Goal: Information Seeking & Learning: Learn about a topic

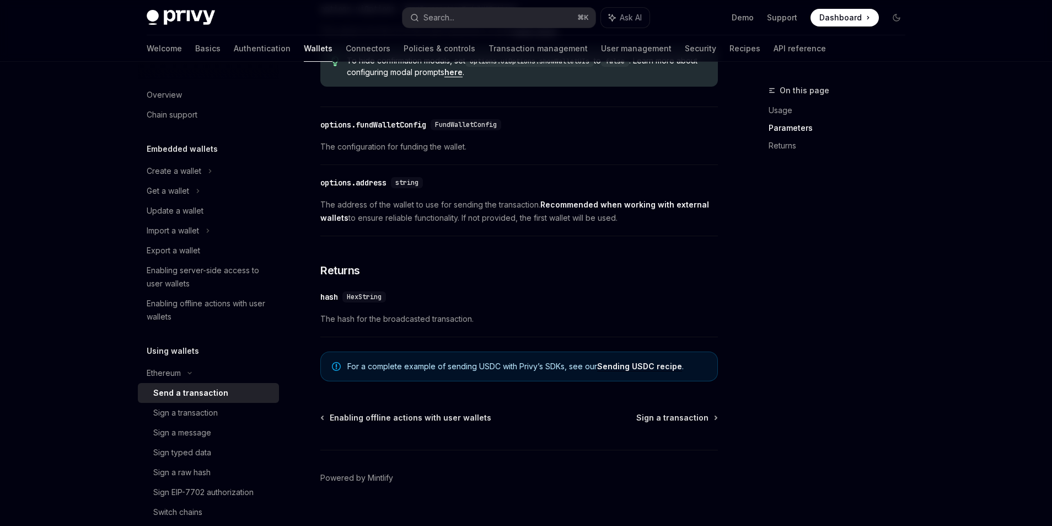
scroll to position [631, 0]
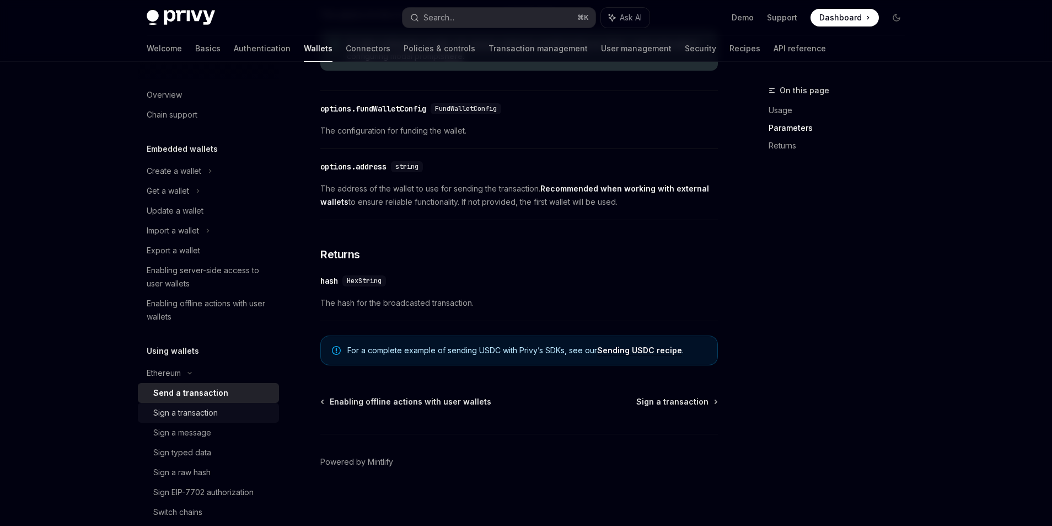
click at [220, 406] on div "Sign a transaction" at bounding box center [212, 412] width 119 height 13
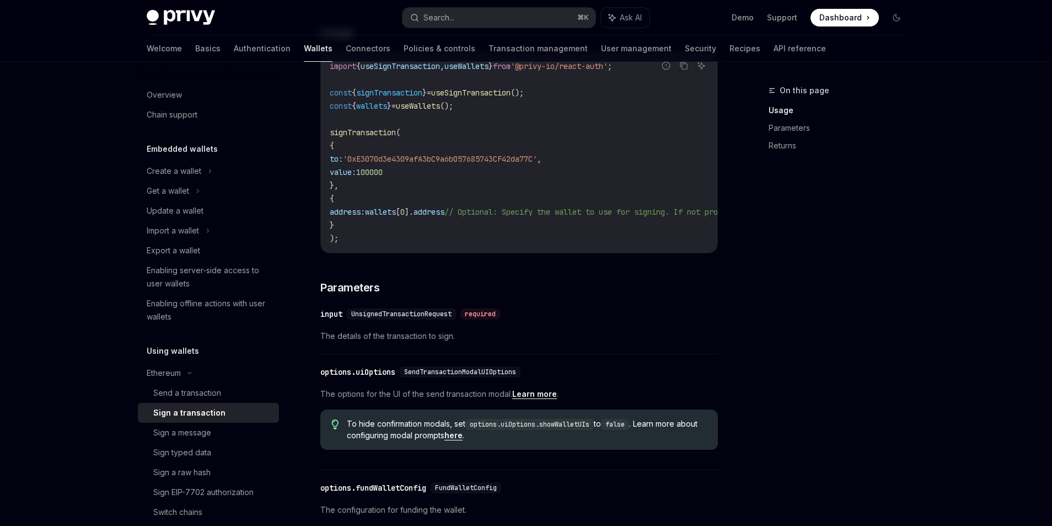
scroll to position [258, 0]
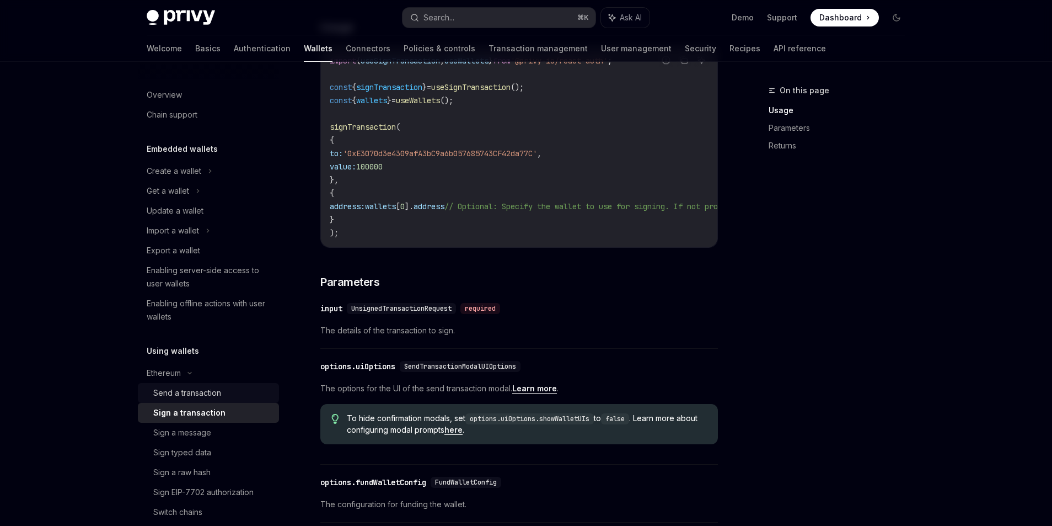
click at [185, 393] on div "Send a transaction" at bounding box center [187, 392] width 68 height 13
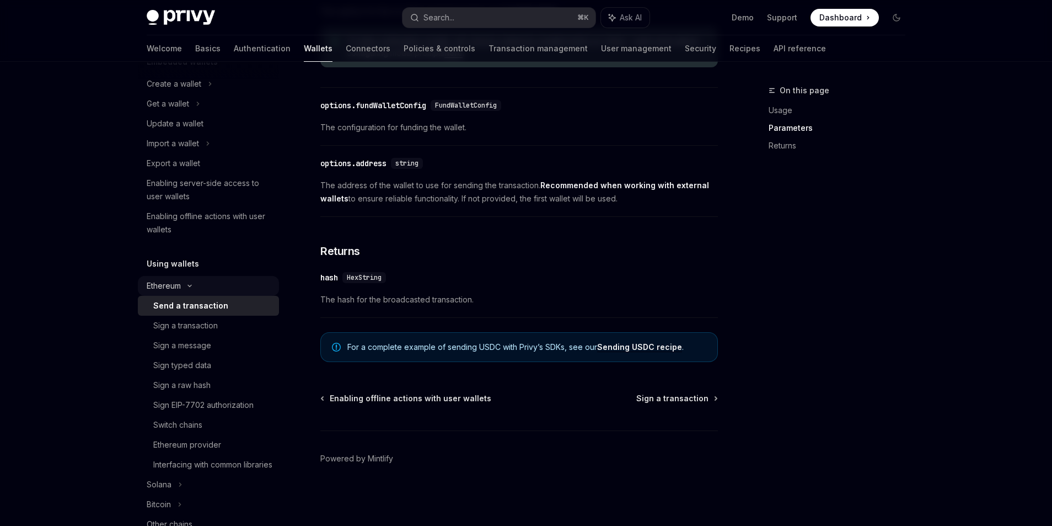
scroll to position [124, 0]
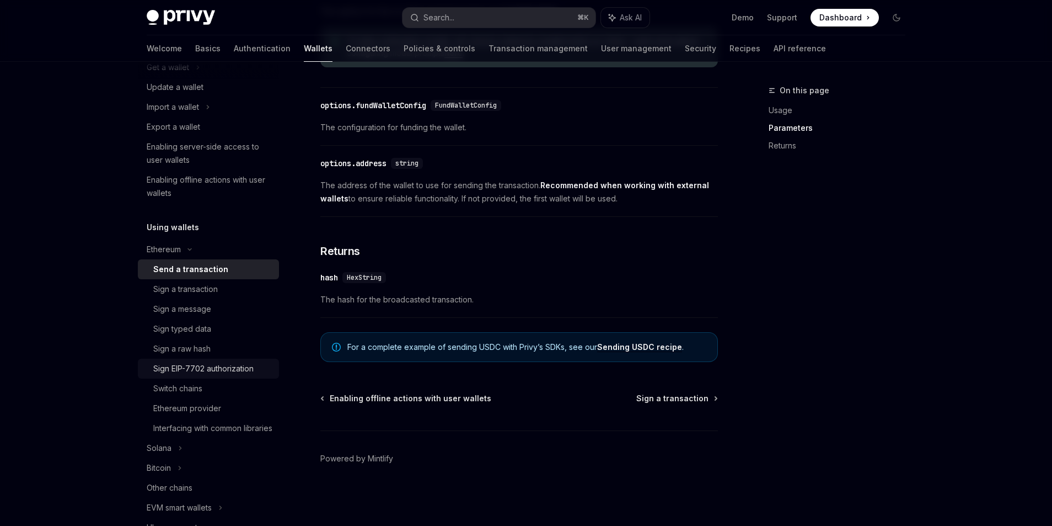
click at [242, 376] on link "Sign EIP-7702 authorization" at bounding box center [208, 368] width 141 height 20
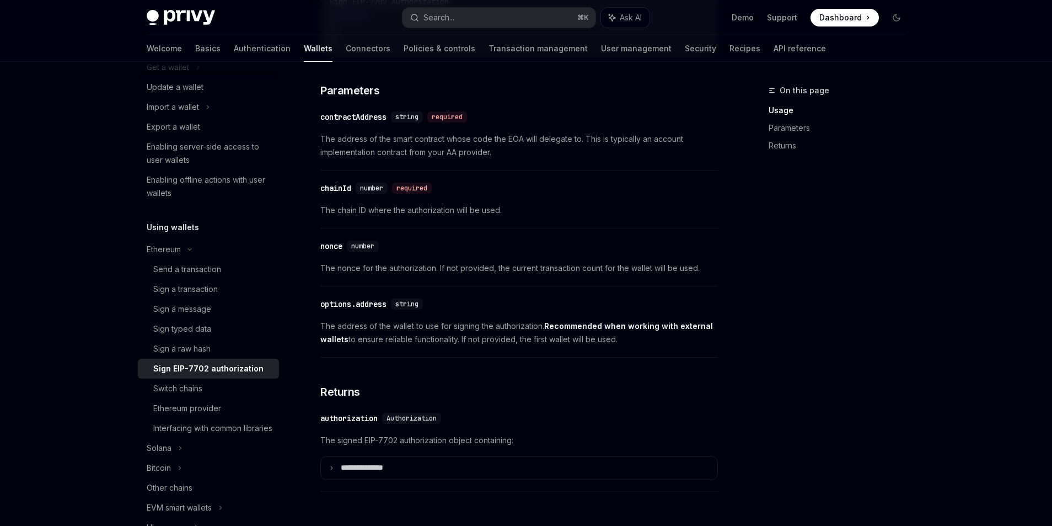
scroll to position [838, 0]
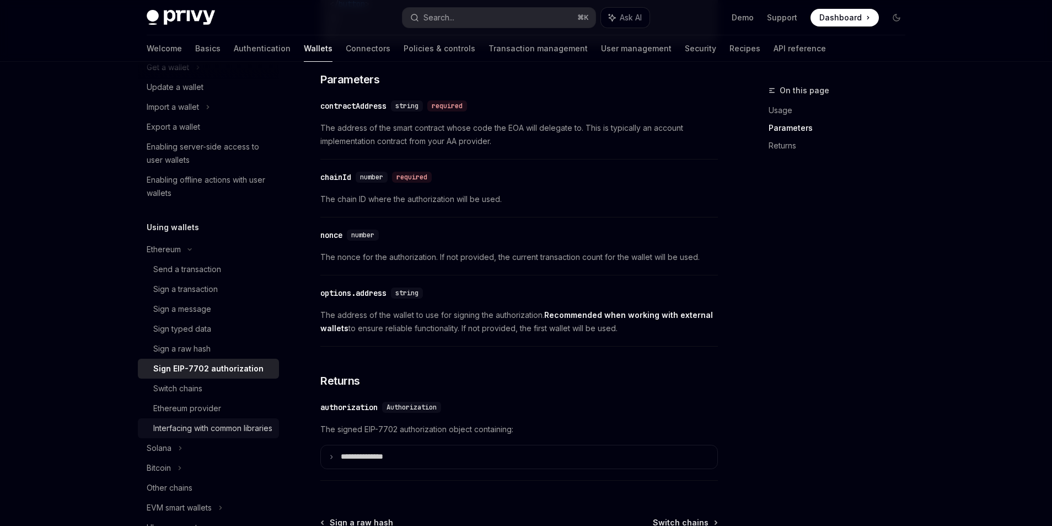
click at [227, 431] on div "Interfacing with common libraries" at bounding box center [212, 427] width 119 height 13
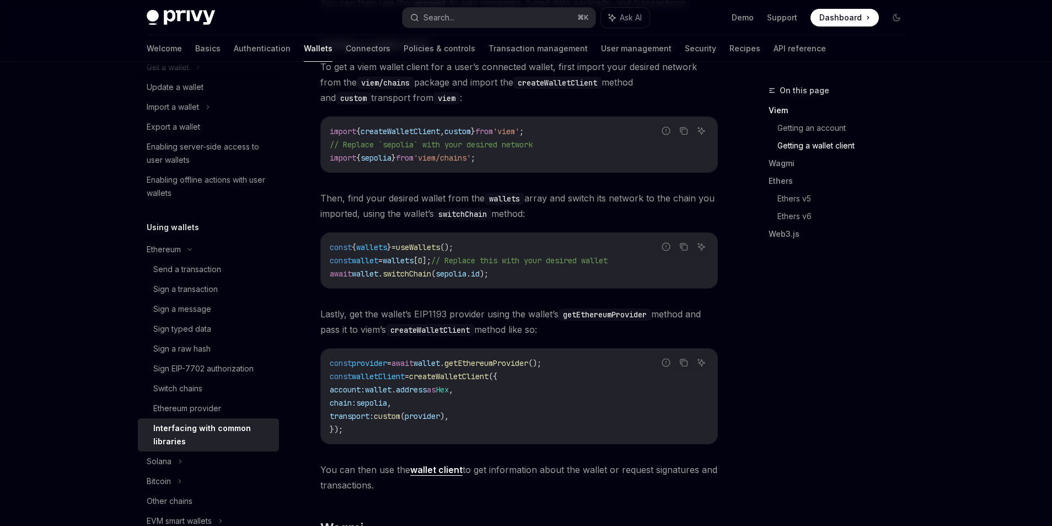
scroll to position [833, 0]
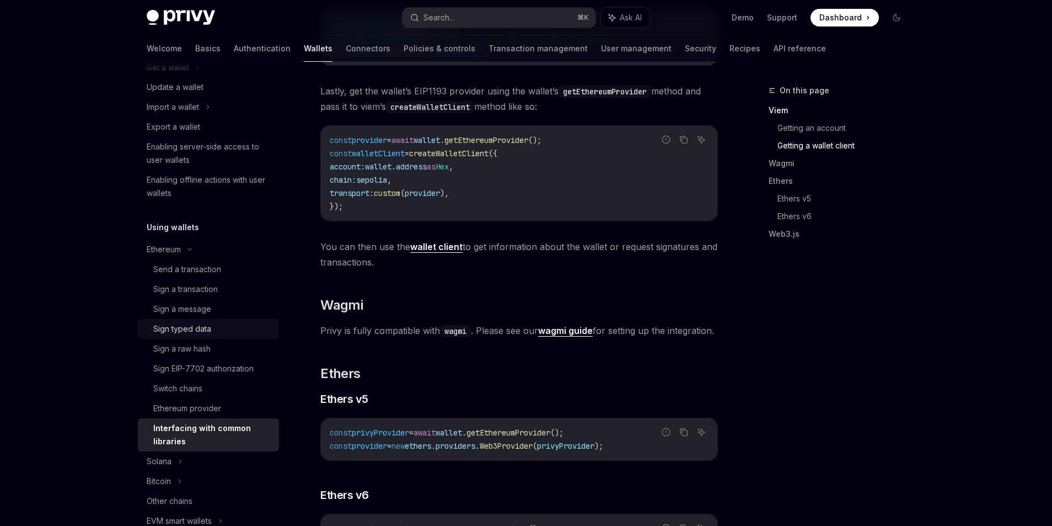
click at [204, 333] on div "Sign typed data" at bounding box center [182, 328] width 58 height 13
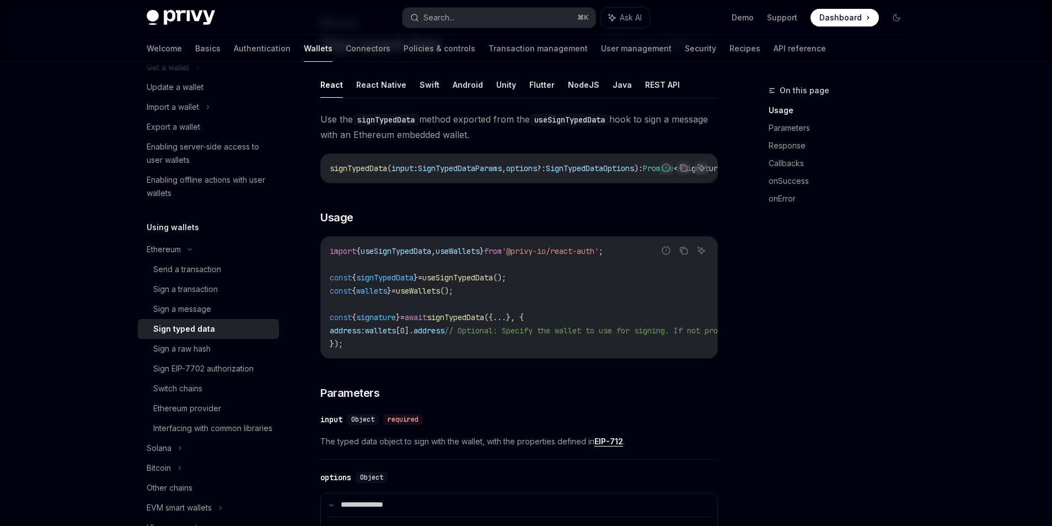
scroll to position [124, 0]
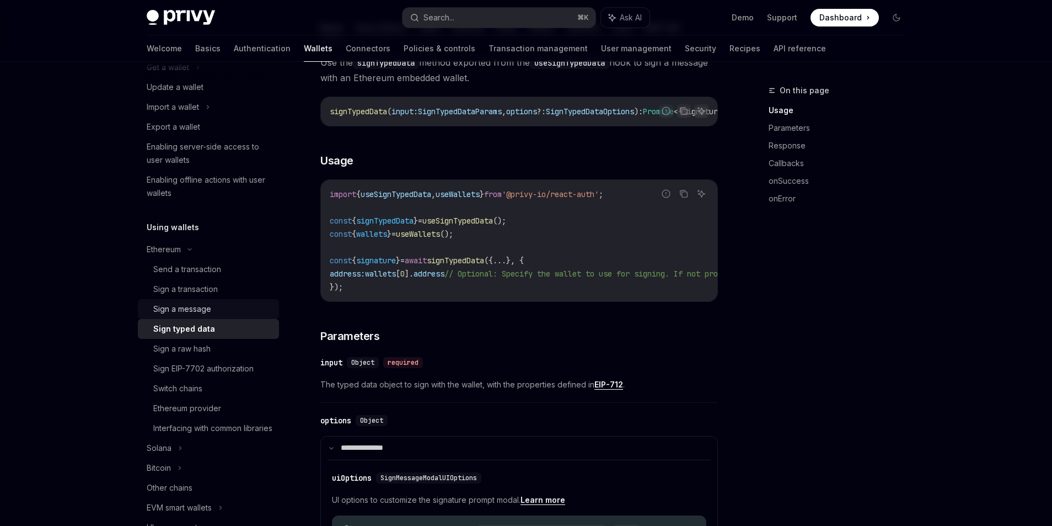
click at [241, 309] on div "Sign a message" at bounding box center [212, 308] width 119 height 13
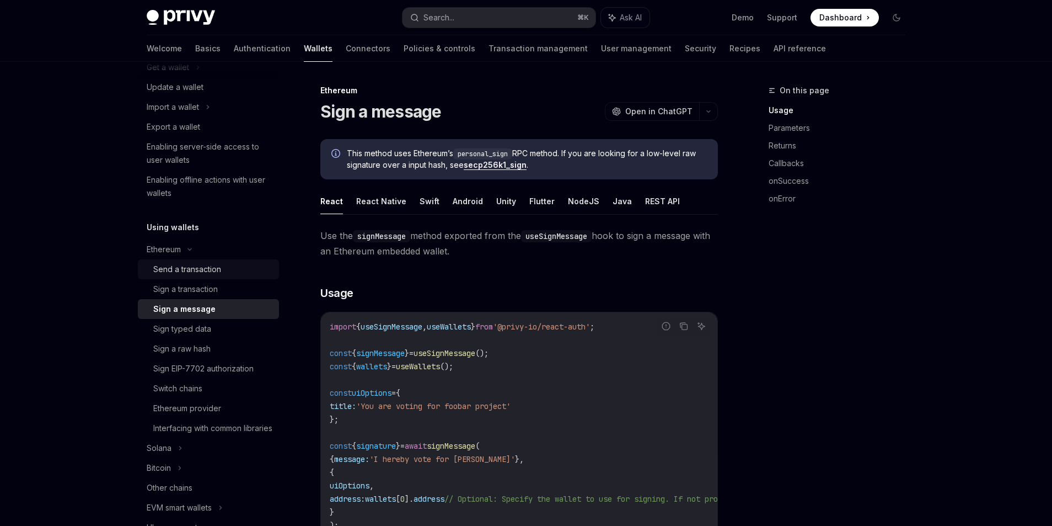
click at [263, 275] on div "Send a transaction" at bounding box center [212, 268] width 119 height 13
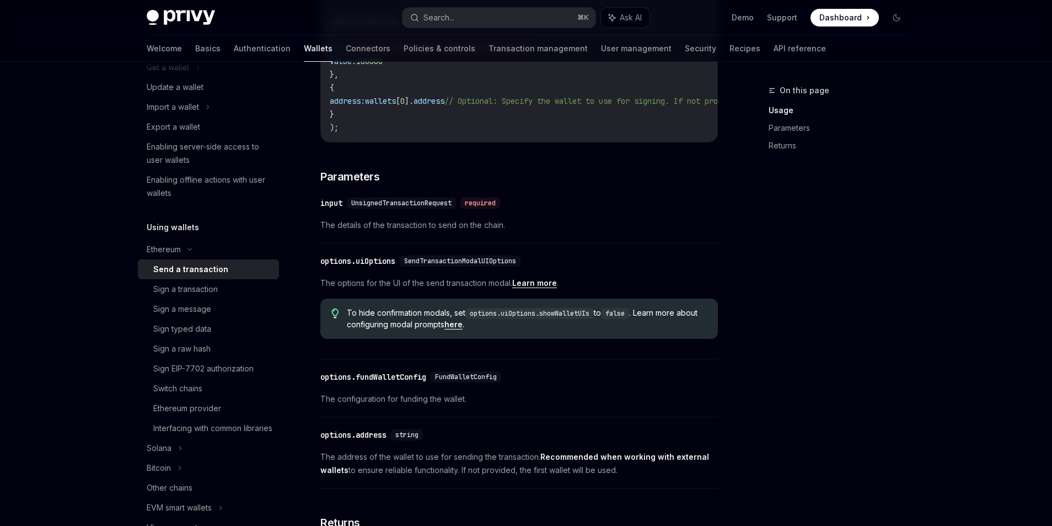
scroll to position [439, 0]
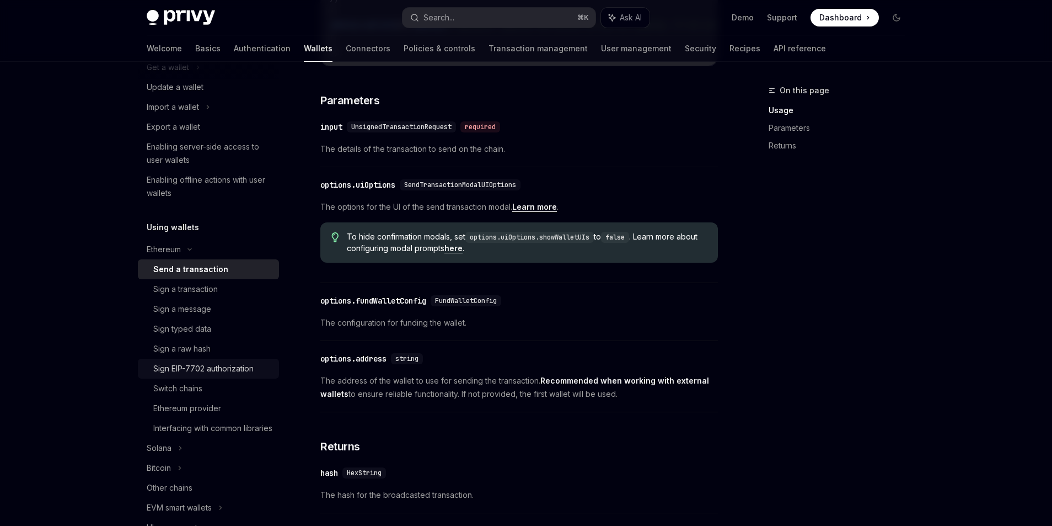
click at [179, 375] on link "Sign EIP-7702 authorization" at bounding box center [208, 368] width 141 height 20
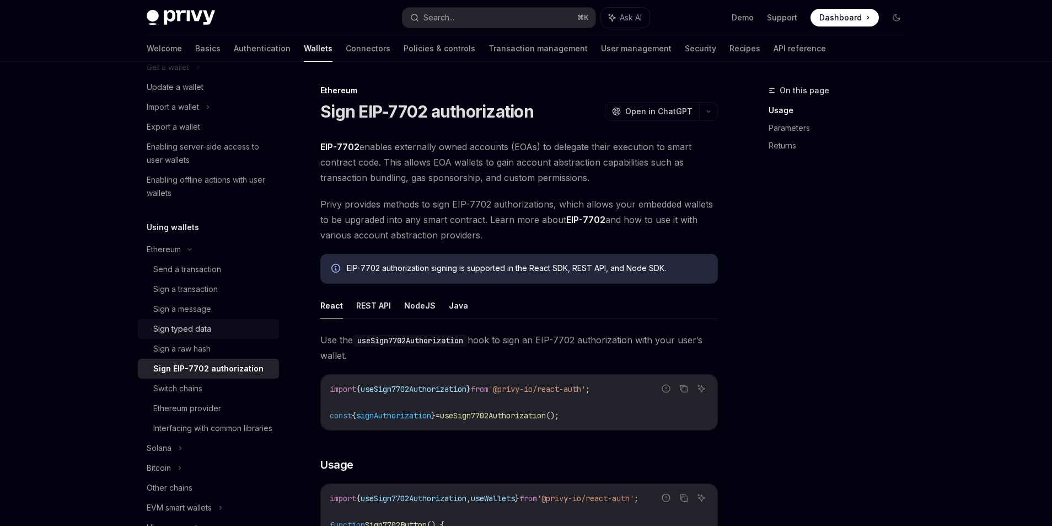
click at [186, 329] on div "Sign typed data" at bounding box center [182, 328] width 58 height 13
type textarea "*"
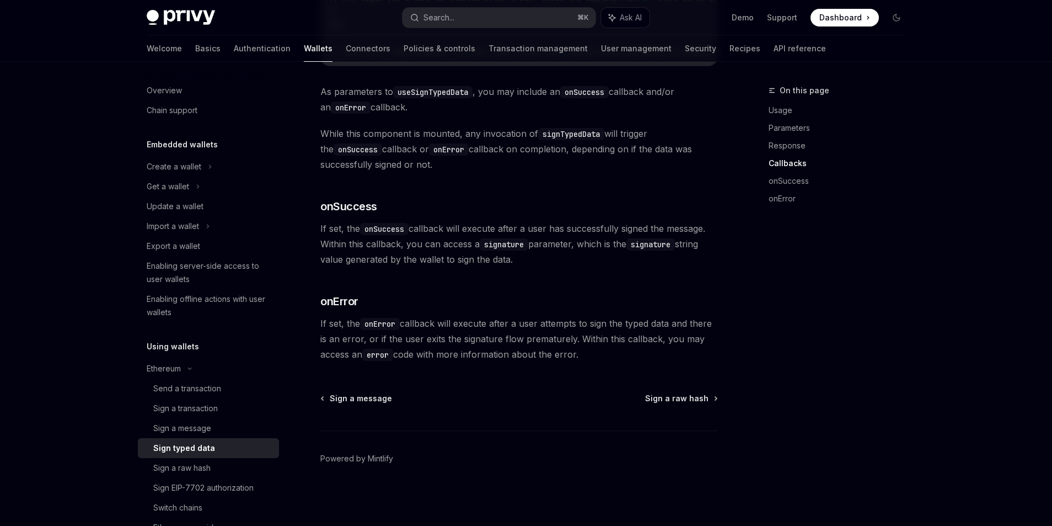
scroll to position [3, 0]
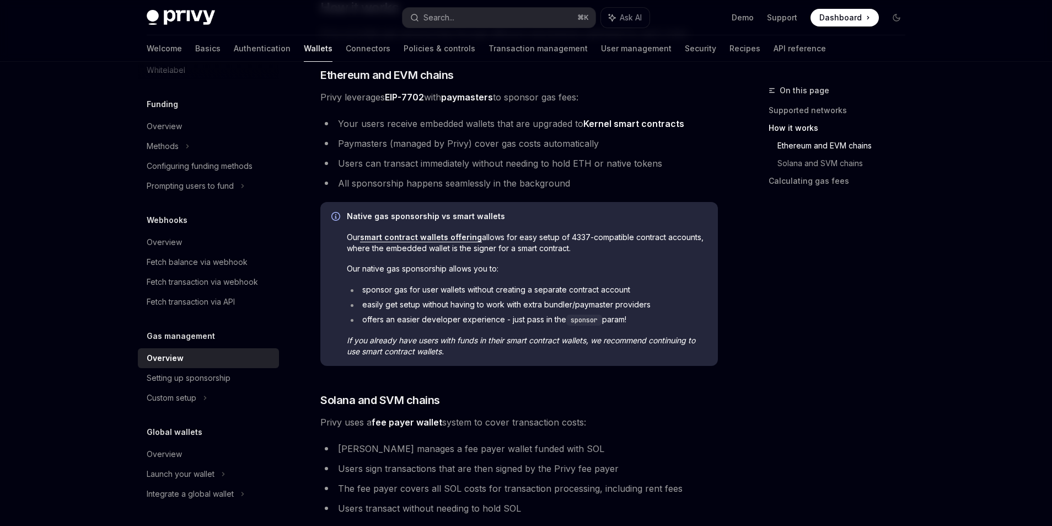
scroll to position [89, 0]
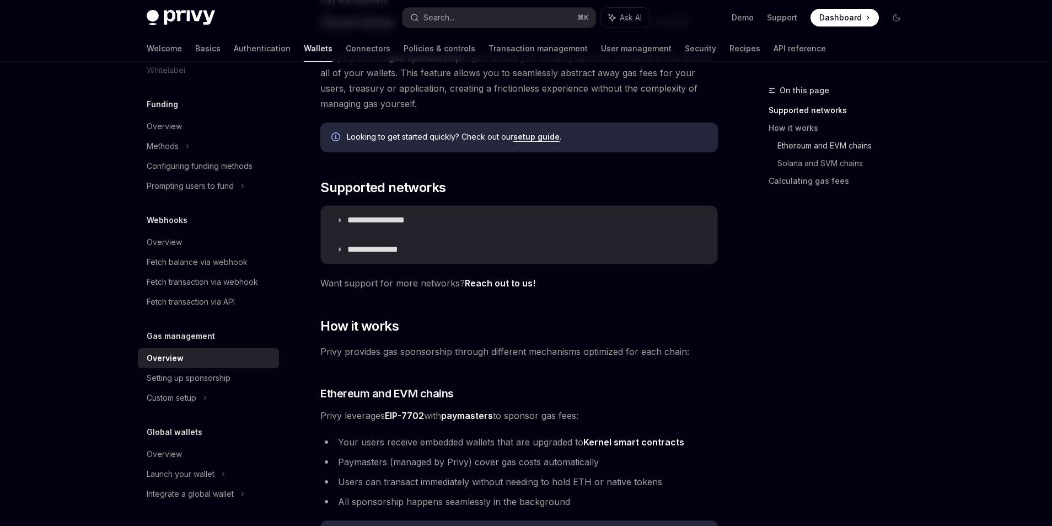
click at [802, 141] on link "Ethereum and EVM chains" at bounding box center [846, 146] width 137 height 18
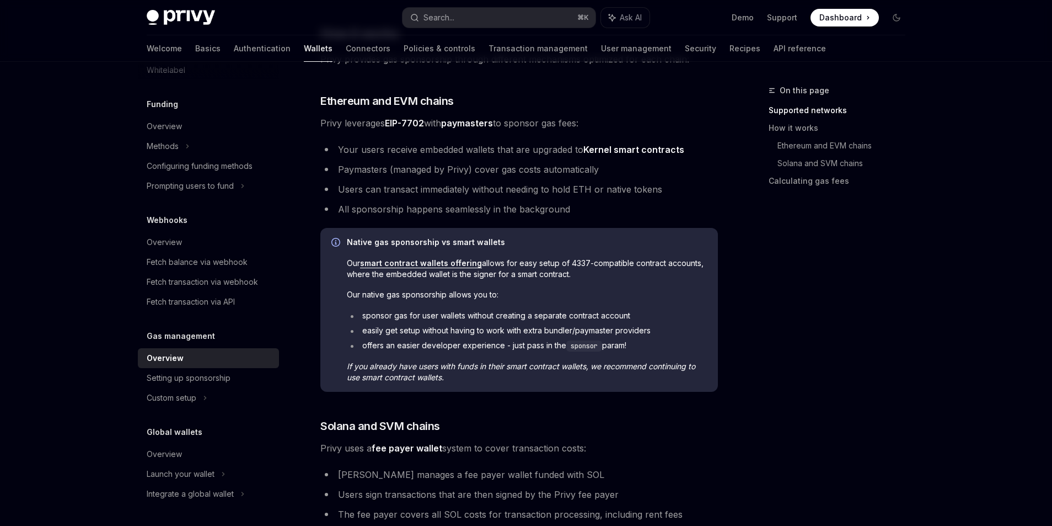
scroll to position [391, 0]
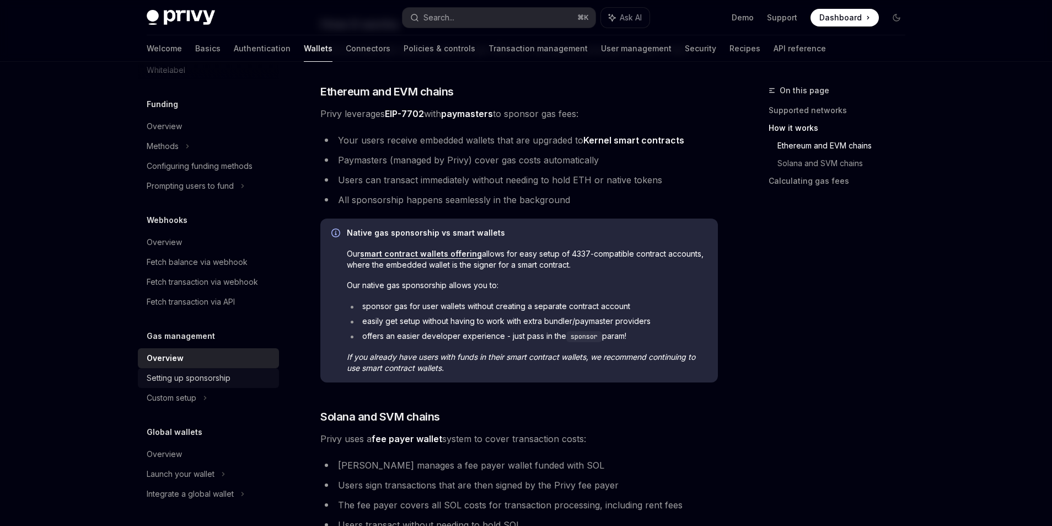
click at [198, 377] on div "Setting up sponsorship" at bounding box center [189, 377] width 84 height 13
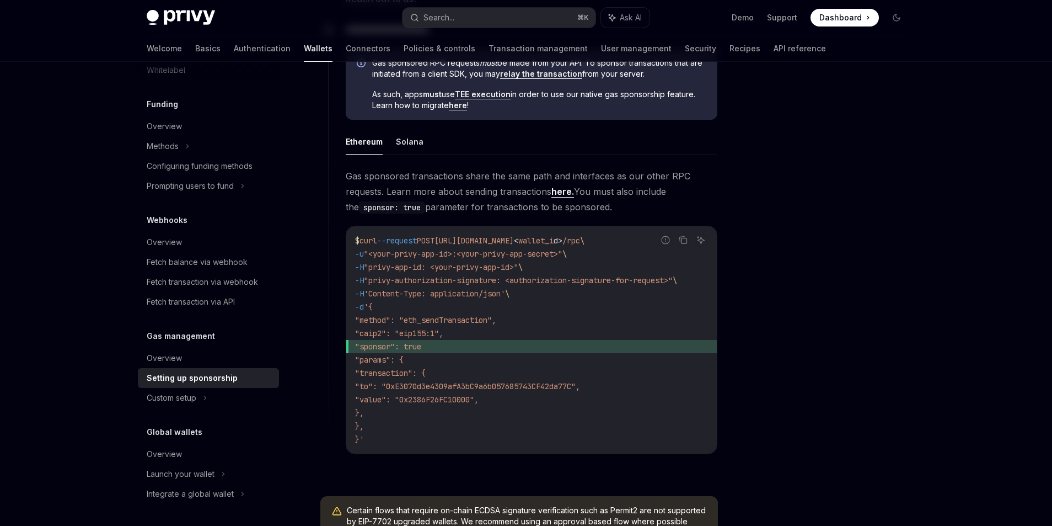
scroll to position [643, 0]
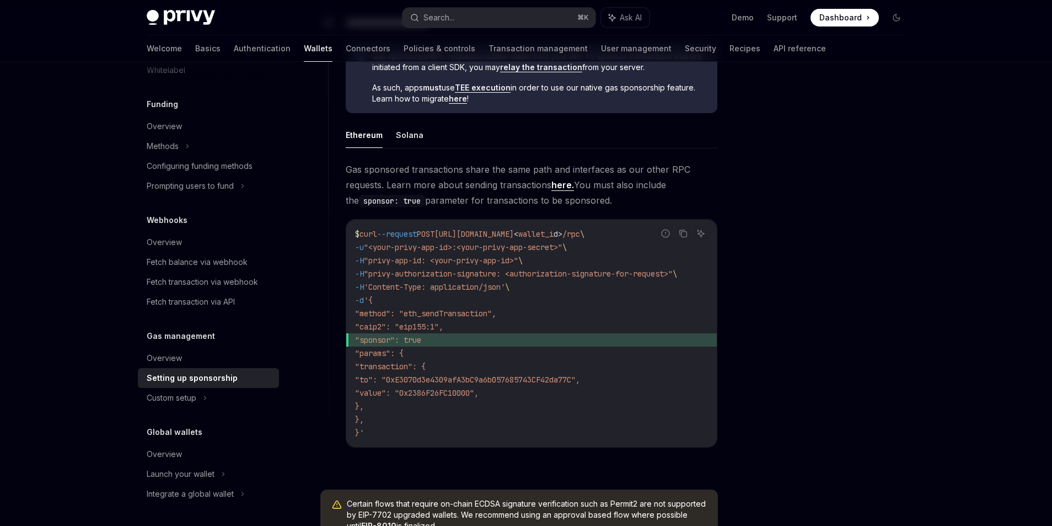
click at [451, 205] on span "Gas sponsored transactions share the same path and interfaces as our other RPC …" at bounding box center [532, 185] width 372 height 46
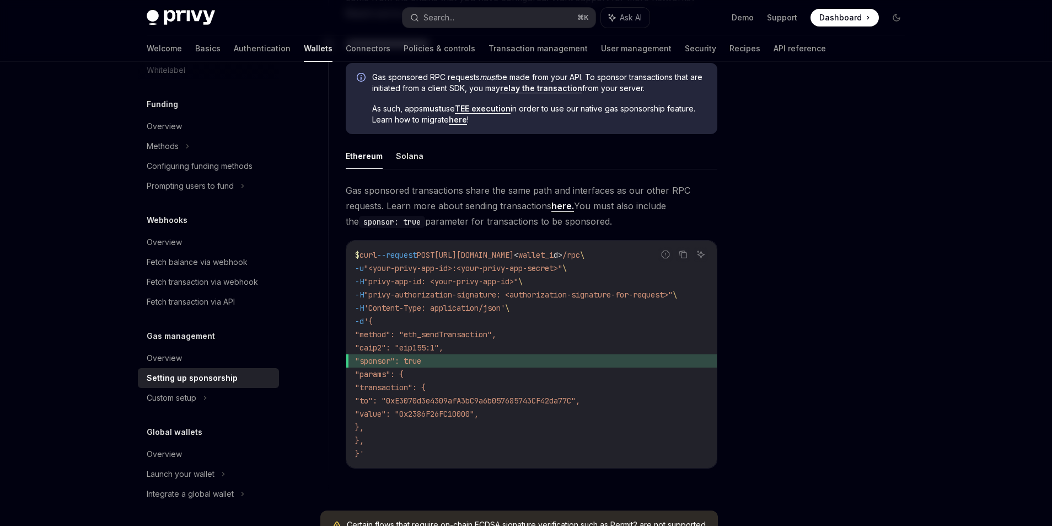
scroll to position [607, 0]
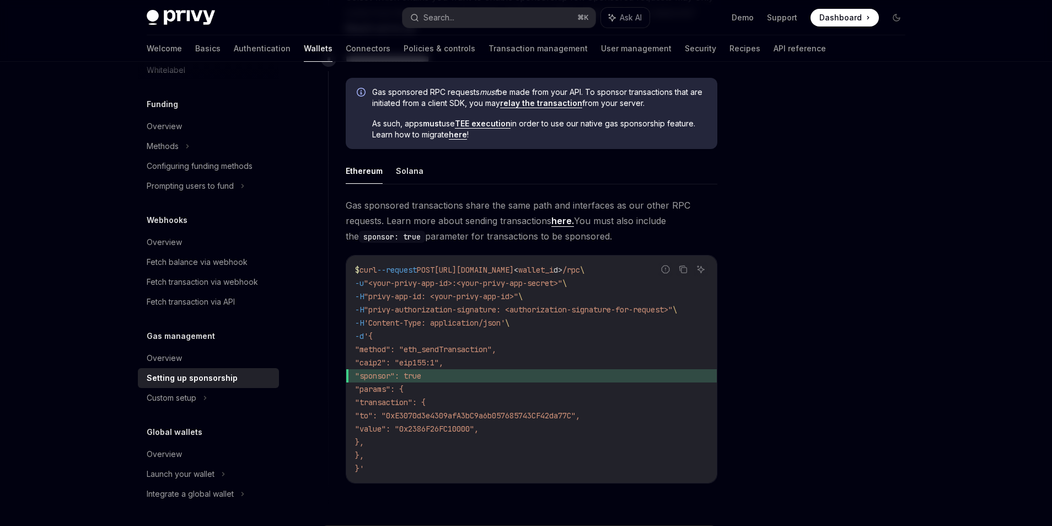
click at [565, 224] on link "here." at bounding box center [562, 221] width 23 height 12
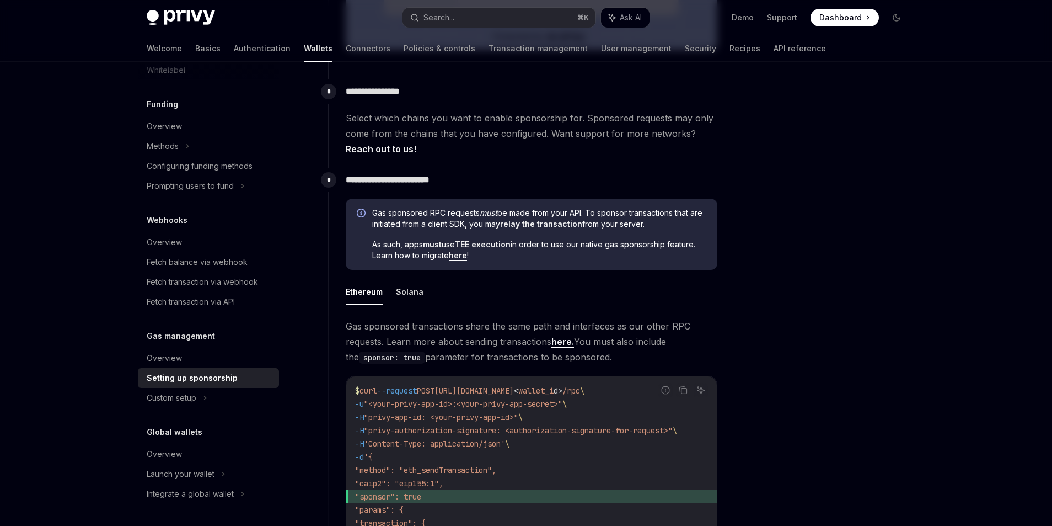
scroll to position [458, 0]
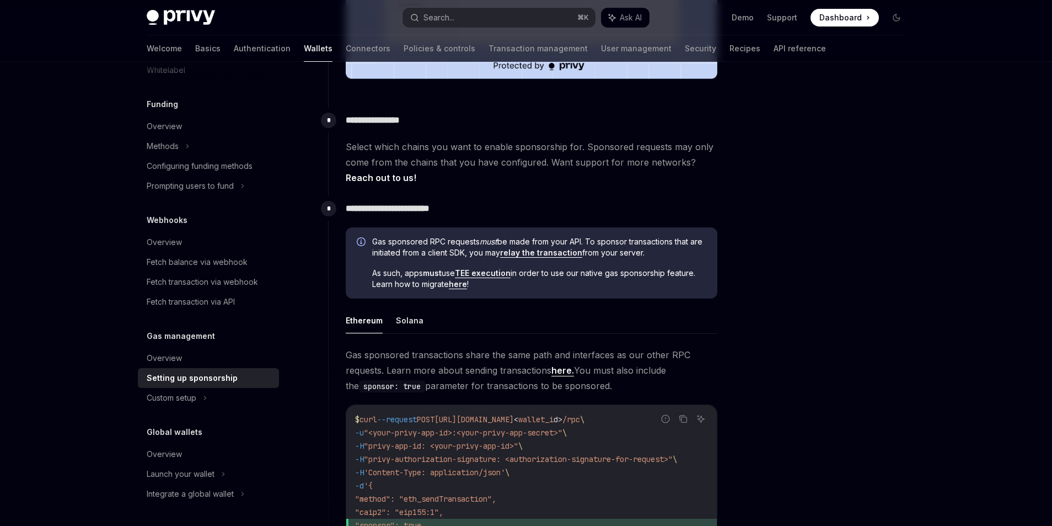
click at [538, 253] on link "relay the transaction" at bounding box center [541, 253] width 82 height 10
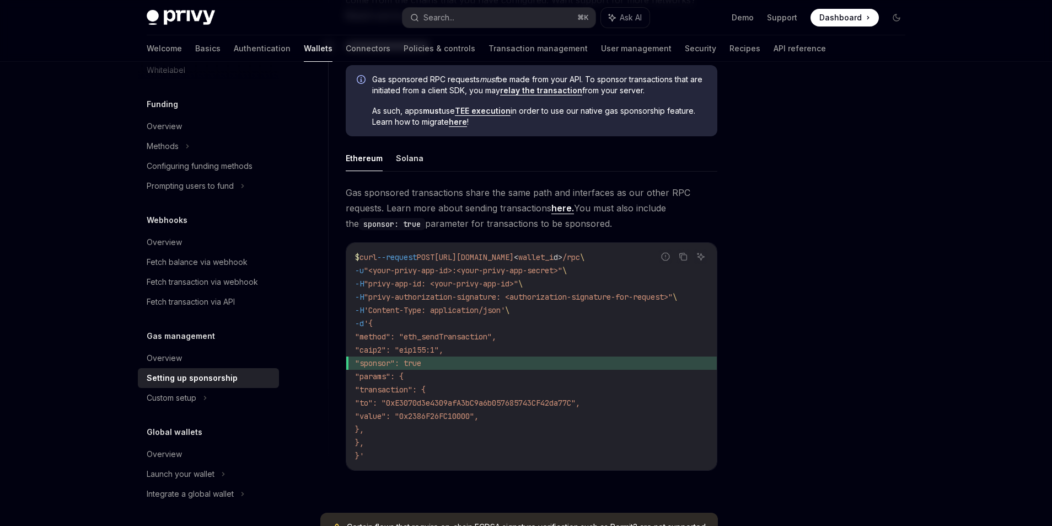
scroll to position [623, 0]
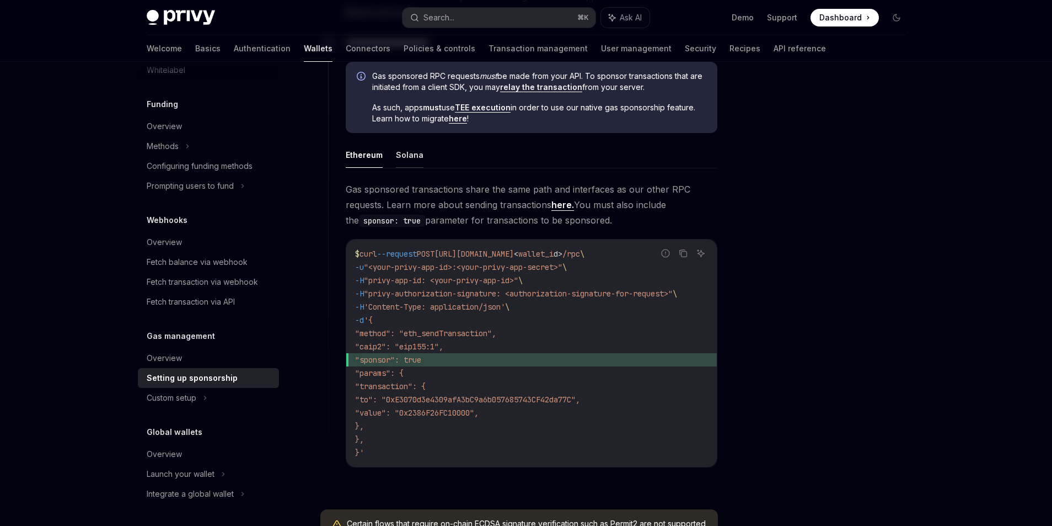
click at [406, 157] on button "Solana" at bounding box center [410, 155] width 28 height 26
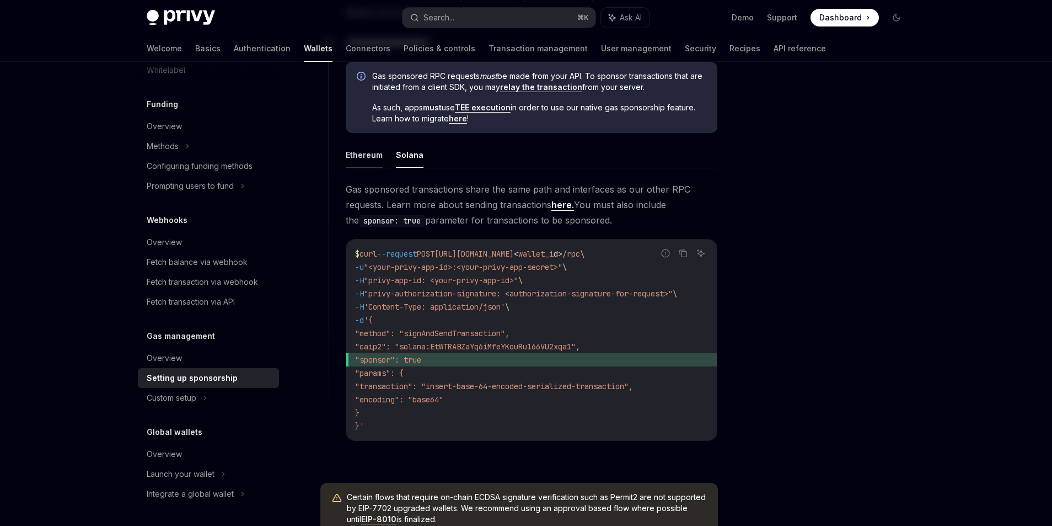
click at [371, 158] on button "Ethereum" at bounding box center [364, 155] width 37 height 26
type textarea "*"
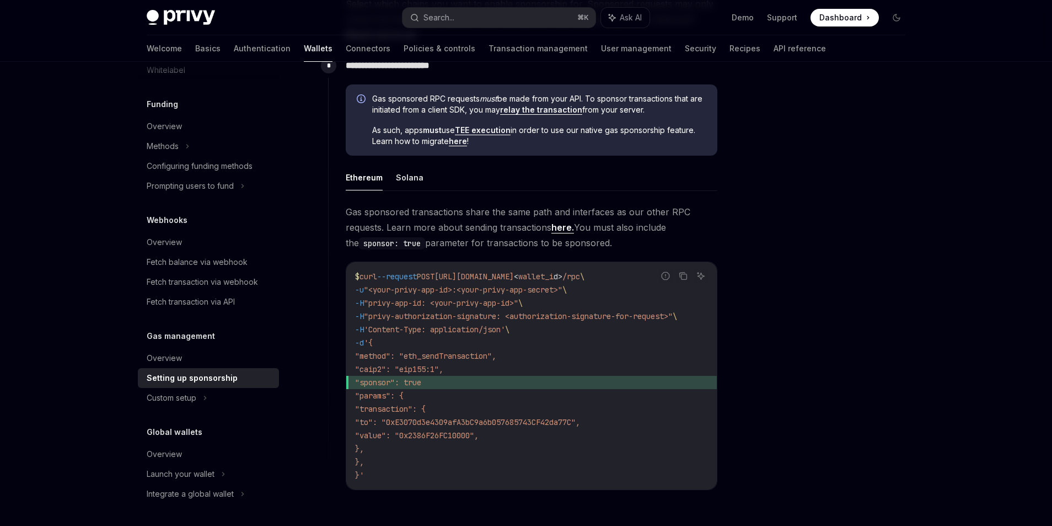
scroll to position [630, 0]
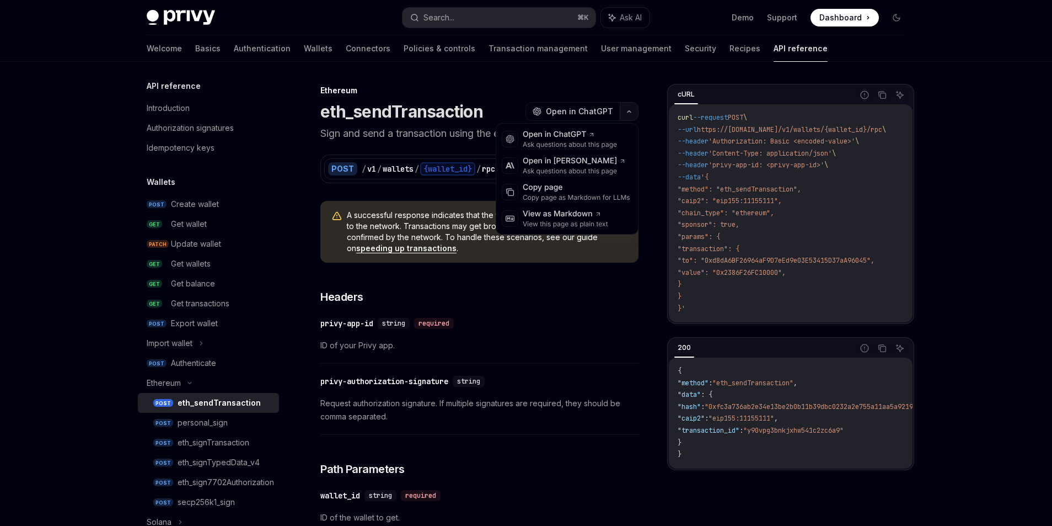
click at [626, 111] on icon "button" at bounding box center [629, 111] width 13 height 4
click at [378, 143] on div "POST / v1 / wallets / {wallet_id} / rpc Try it cURL Report incorrect code Copy …" at bounding box center [479, 162] width 318 height 42
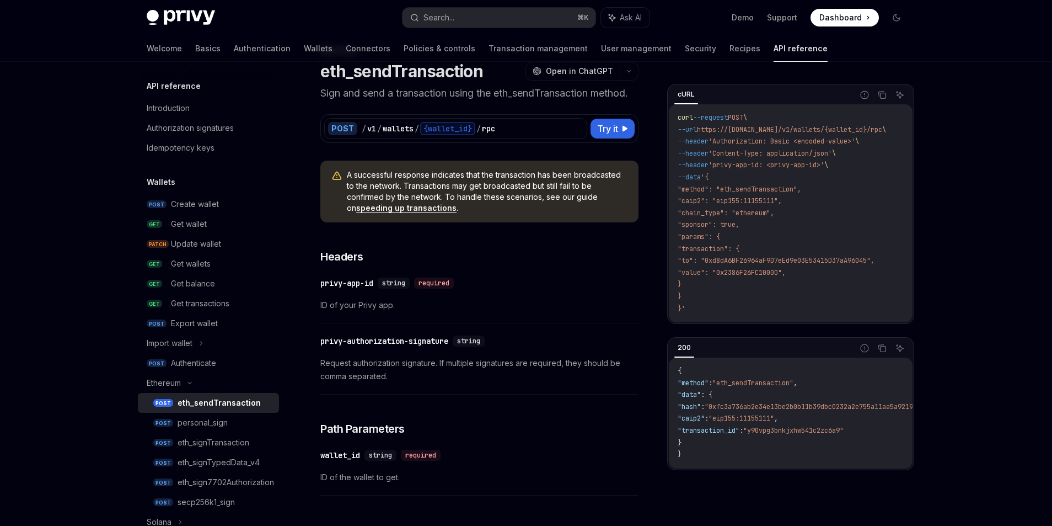
scroll to position [42, 0]
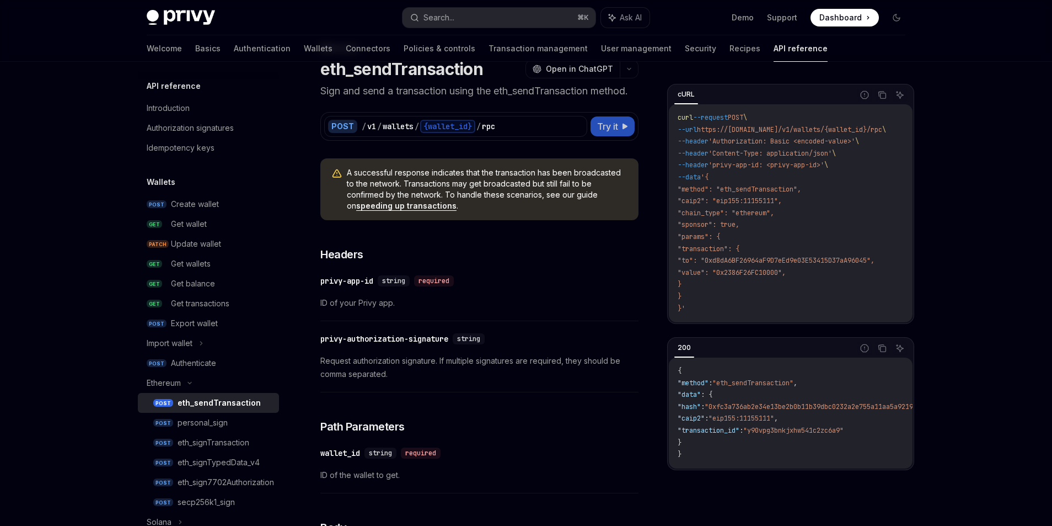
click at [623, 120] on button "Try it" at bounding box center [613, 126] width 44 height 20
type textarea "*"
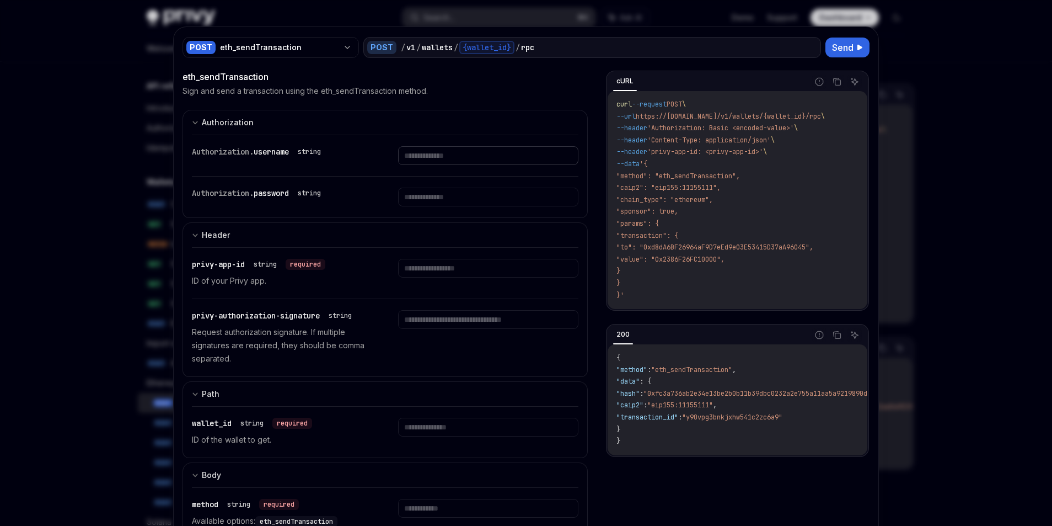
click at [443, 163] on input "text" at bounding box center [488, 155] width 180 height 19
type input "*"
click at [430, 191] on input "text" at bounding box center [473, 196] width 170 height 19
type input "*"
click at [412, 179] on div "Authorization. password string *" at bounding box center [375, 196] width 367 height 41
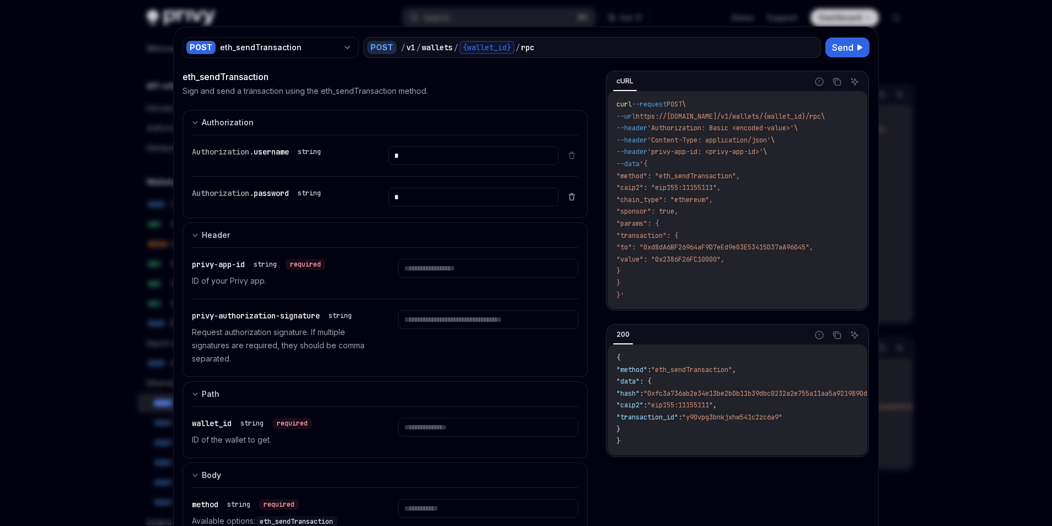
click at [571, 196] on icon at bounding box center [571, 196] width 9 height 9
click at [571, 153] on icon at bounding box center [572, 152] width 2 height 1
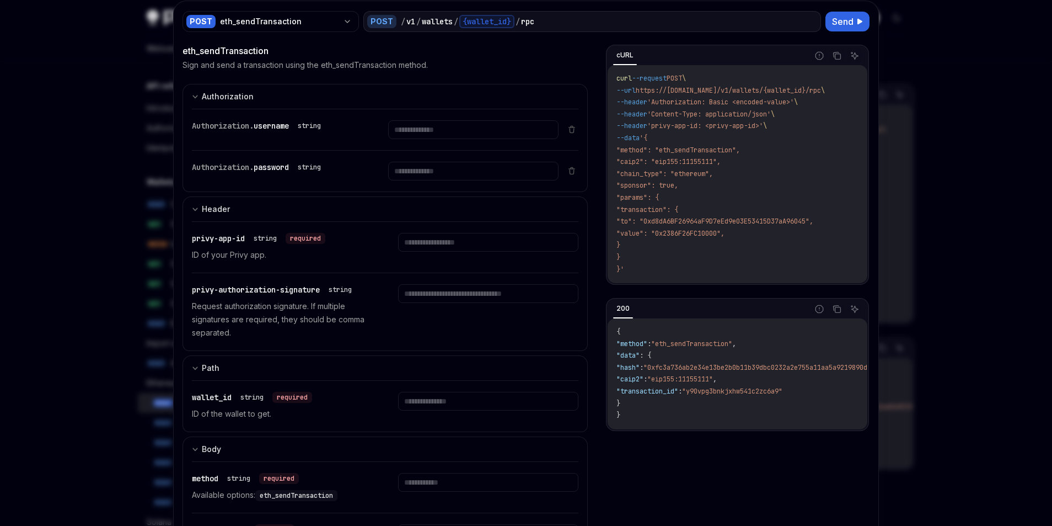
scroll to position [41, 0]
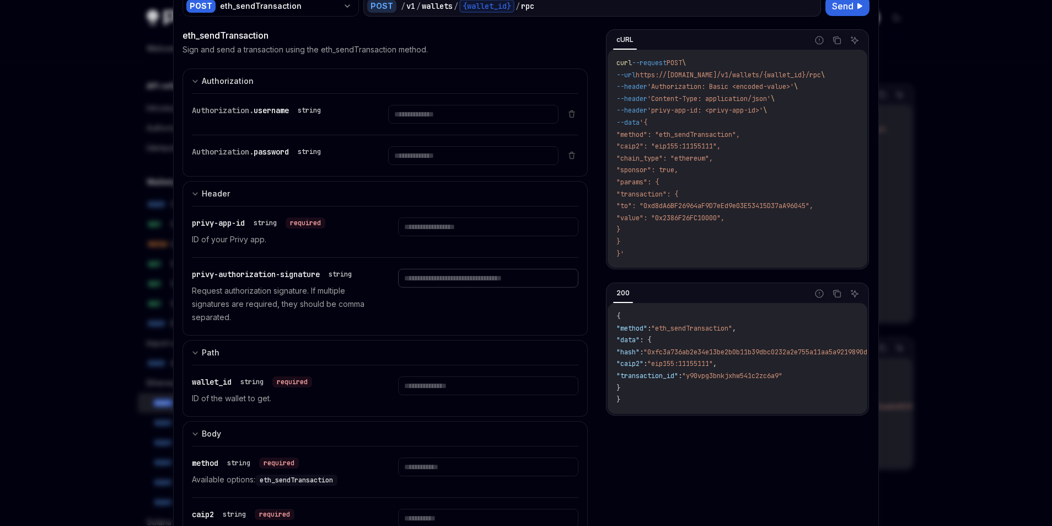
click at [484, 281] on input "text" at bounding box center [488, 278] width 180 height 19
click at [117, 331] on div at bounding box center [526, 263] width 1052 height 526
type textarea "*"
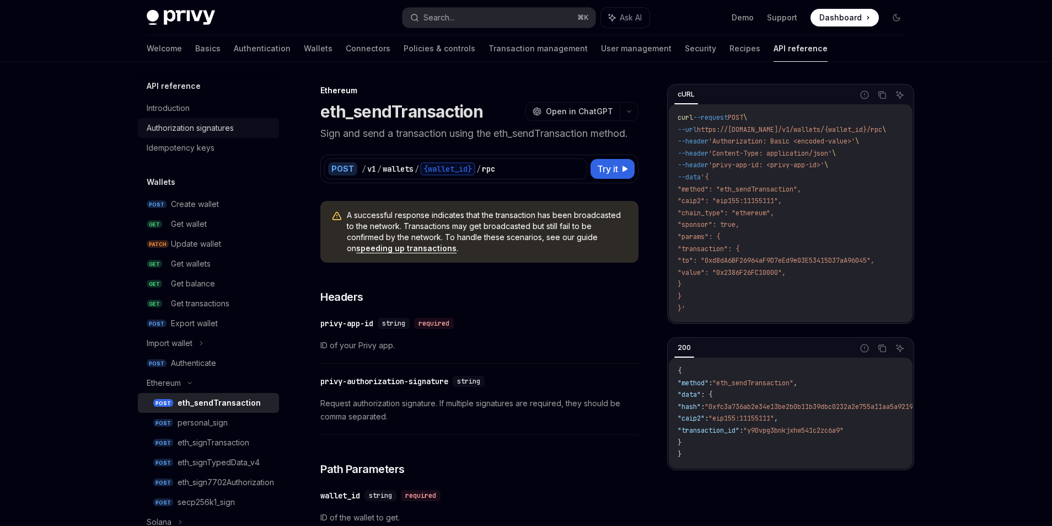
click at [242, 130] on div "Authorization signatures" at bounding box center [210, 127] width 126 height 13
click at [181, 200] on div "Create wallet" at bounding box center [195, 203] width 48 height 13
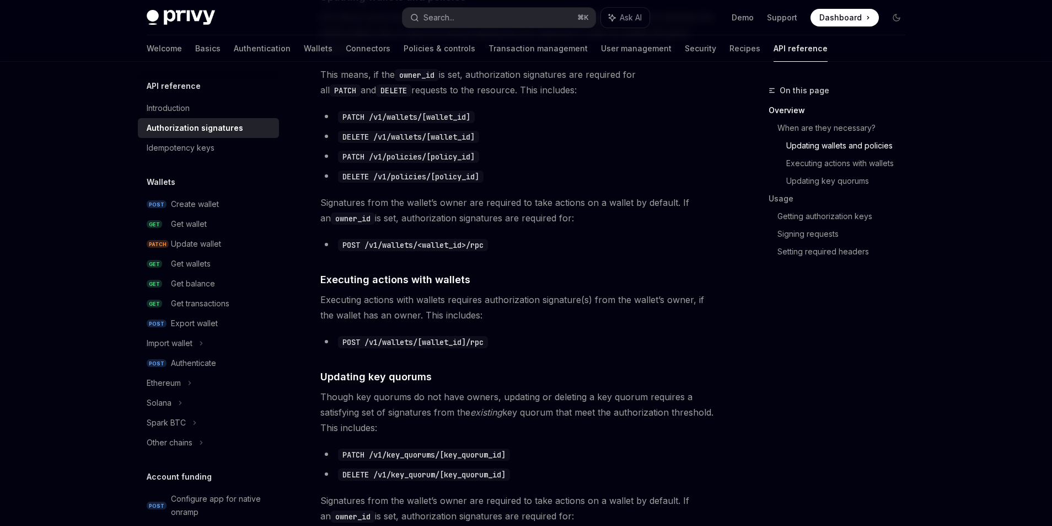
scroll to position [521, 0]
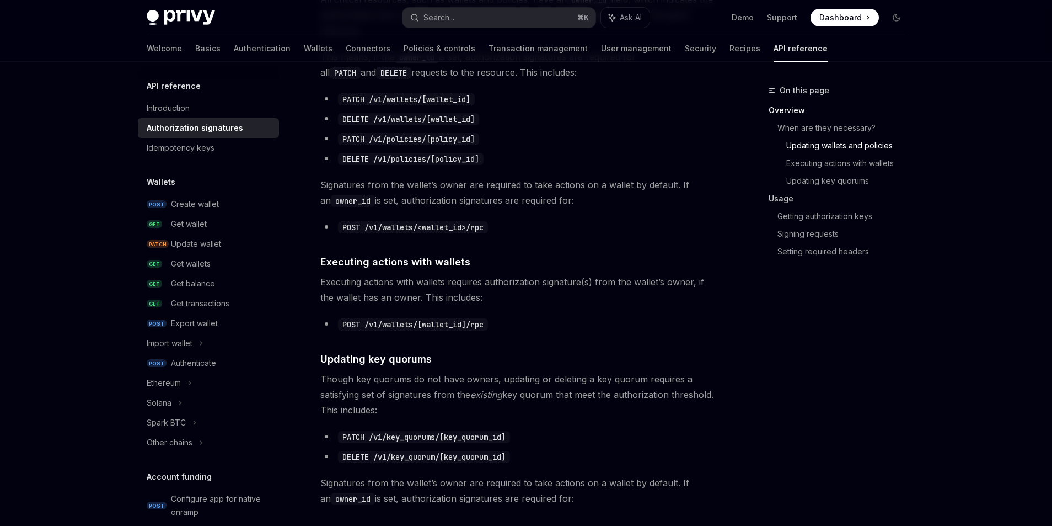
click at [778, 198] on link "Usage" at bounding box center [842, 199] width 146 height 18
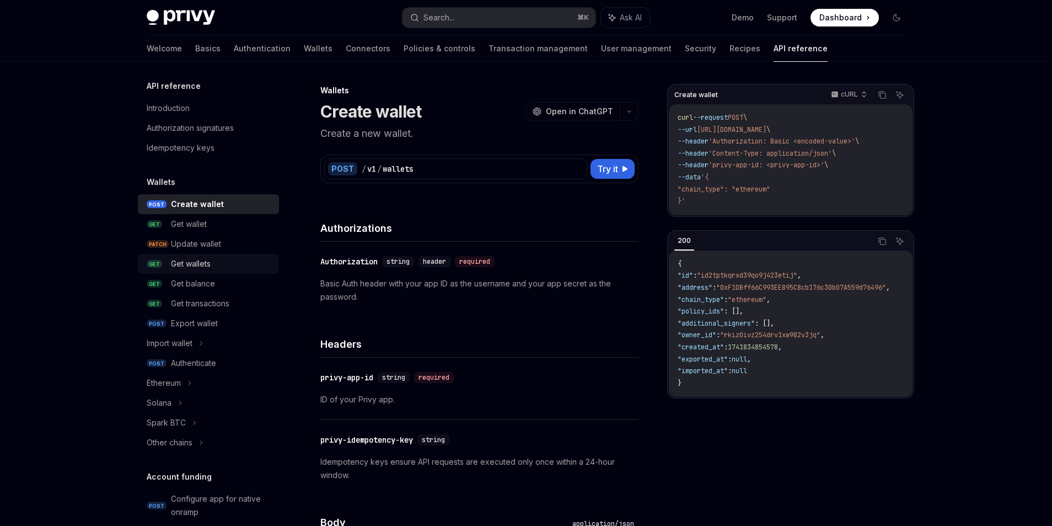
click at [174, 259] on div "Get wallets" at bounding box center [191, 263] width 40 height 13
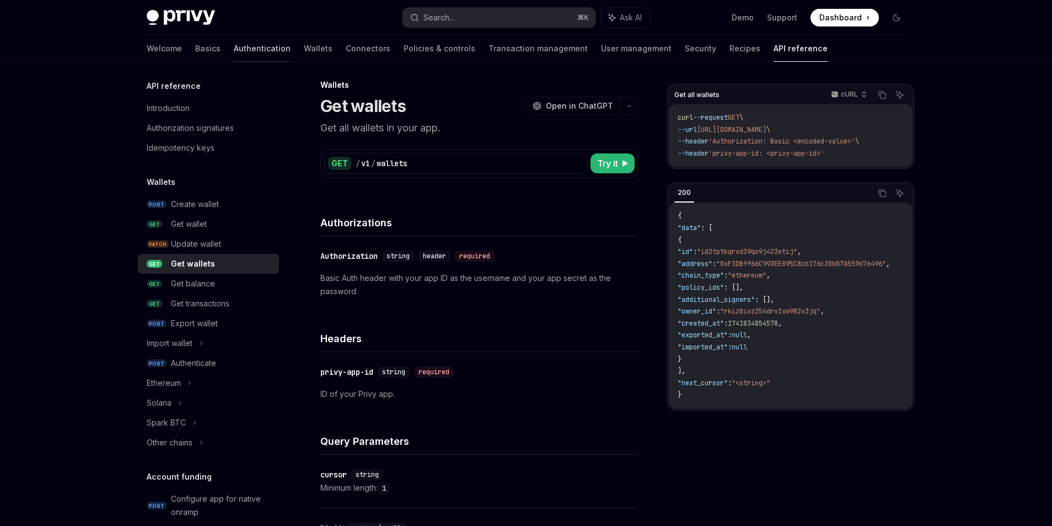
click at [234, 45] on link "Authentication" at bounding box center [262, 48] width 57 height 26
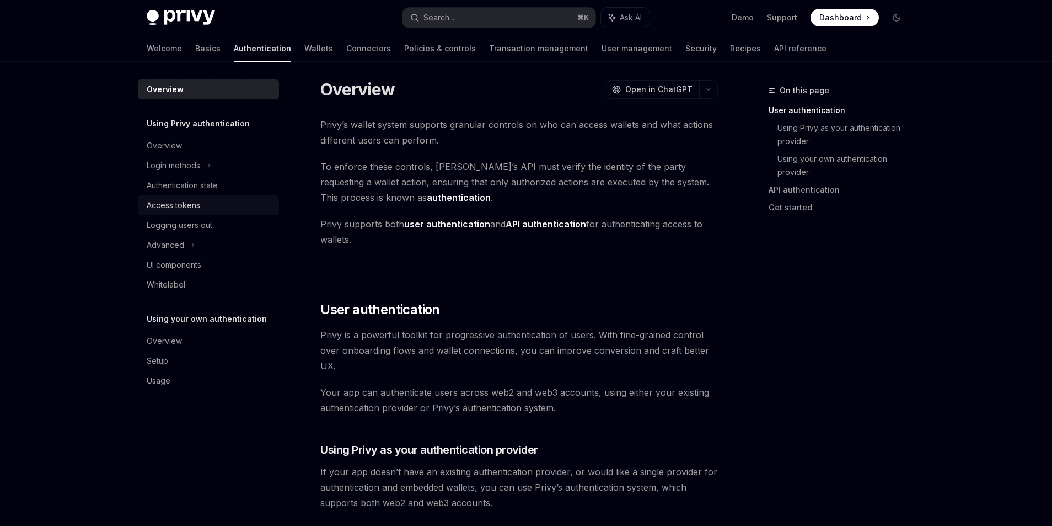
click at [165, 212] on link "Access tokens" at bounding box center [208, 205] width 141 height 20
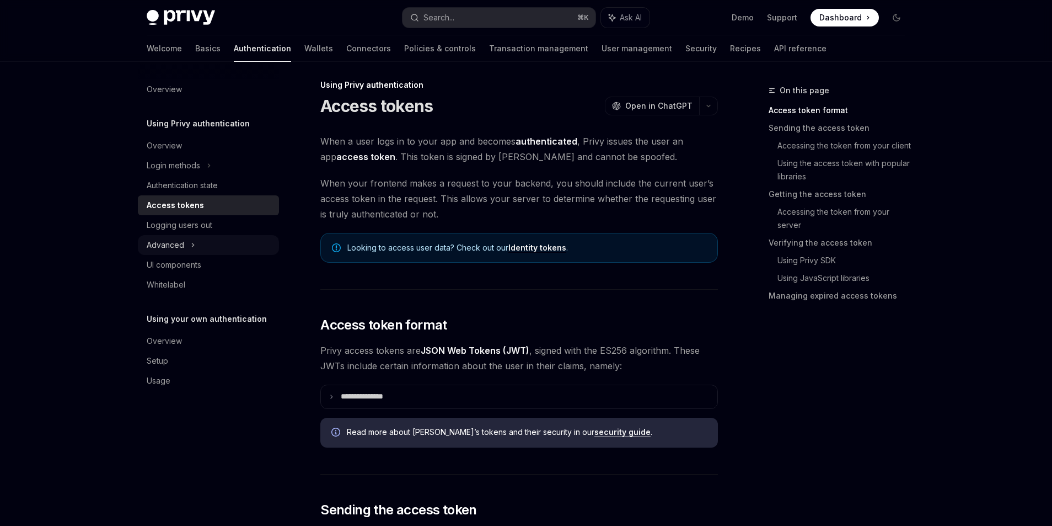
click at [164, 248] on div "Advanced" at bounding box center [165, 244] width 37 height 13
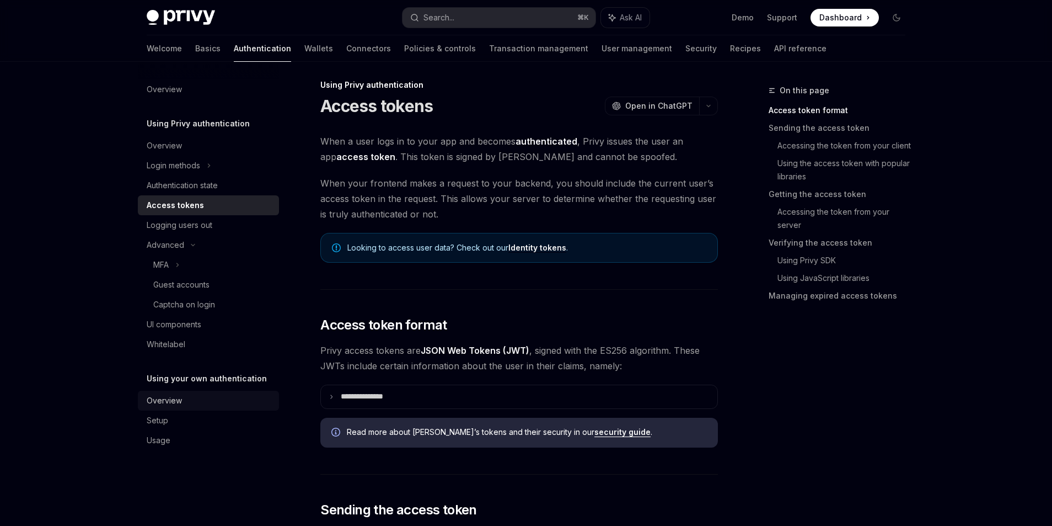
click at [154, 408] on link "Overview" at bounding box center [208, 400] width 141 height 20
type textarea "*"
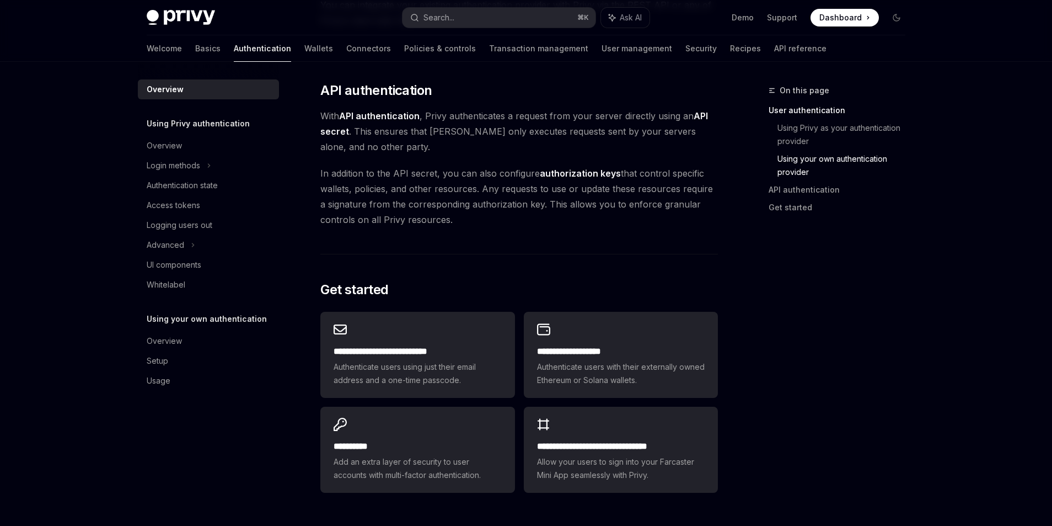
scroll to position [738, 0]
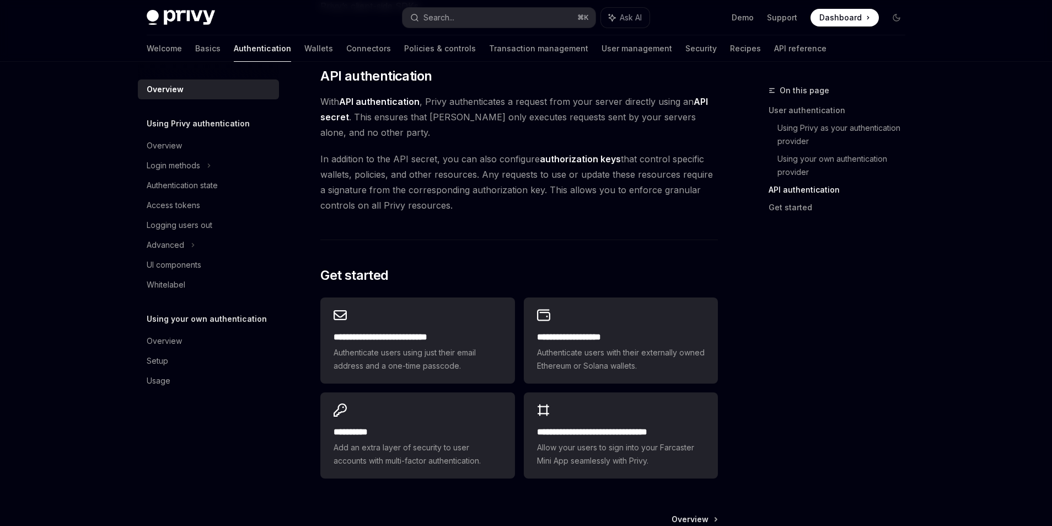
click at [377, 106] on strong "API authentication" at bounding box center [379, 101] width 81 height 11
click at [374, 162] on span "In addition to the API secret, you can also configure authorization keys that c…" at bounding box center [519, 182] width 398 height 62
click at [373, 189] on span "In addition to the API secret, you can also configure authorization keys that c…" at bounding box center [519, 182] width 398 height 62
click at [403, 99] on strong "API authentication" at bounding box center [379, 101] width 81 height 11
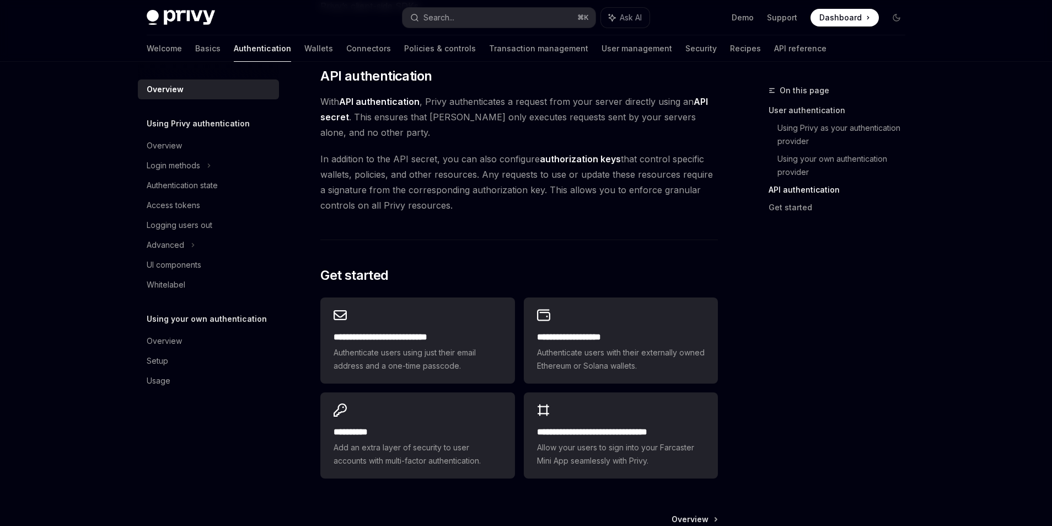
click at [778, 110] on link "User authentication" at bounding box center [842, 110] width 146 height 18
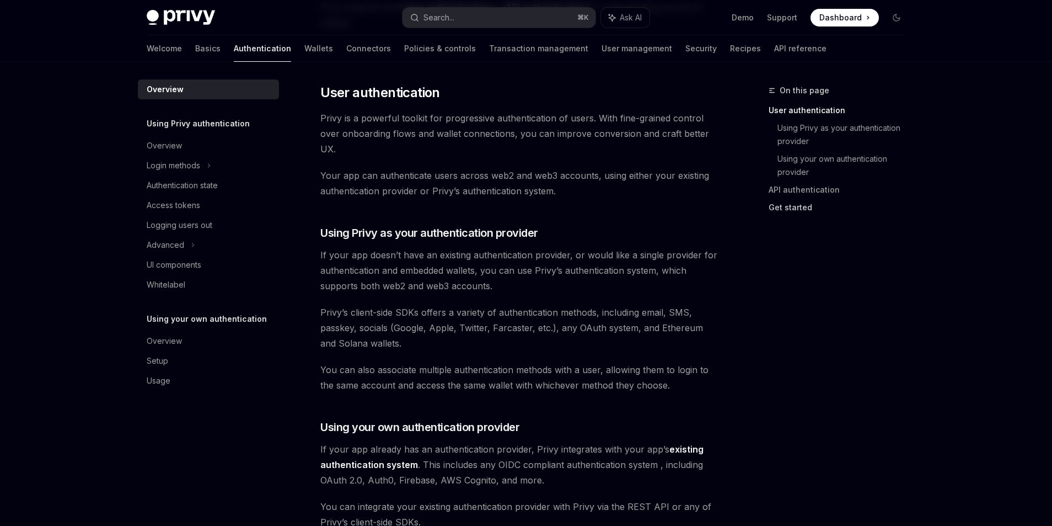
click at [774, 207] on link "Get started" at bounding box center [842, 208] width 146 height 18
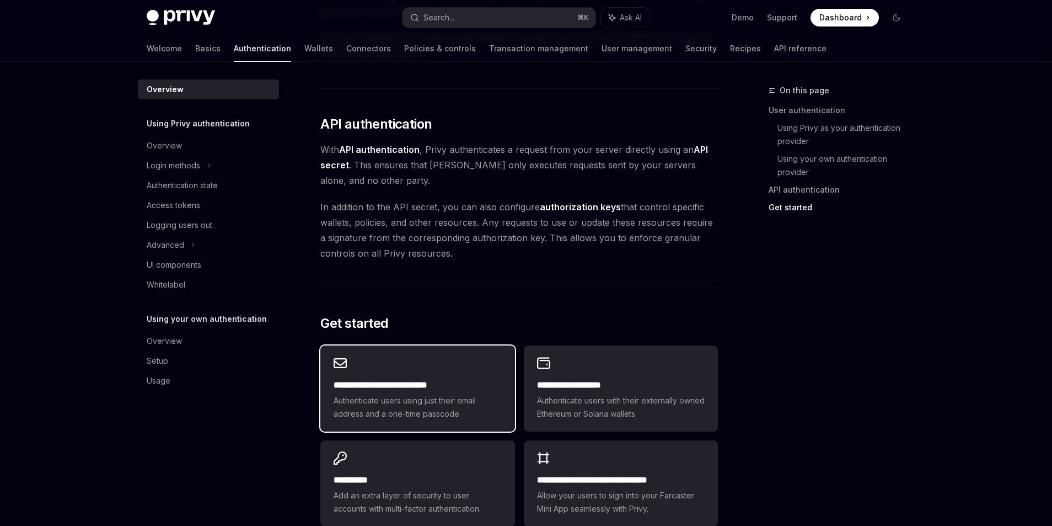
scroll to position [260, 0]
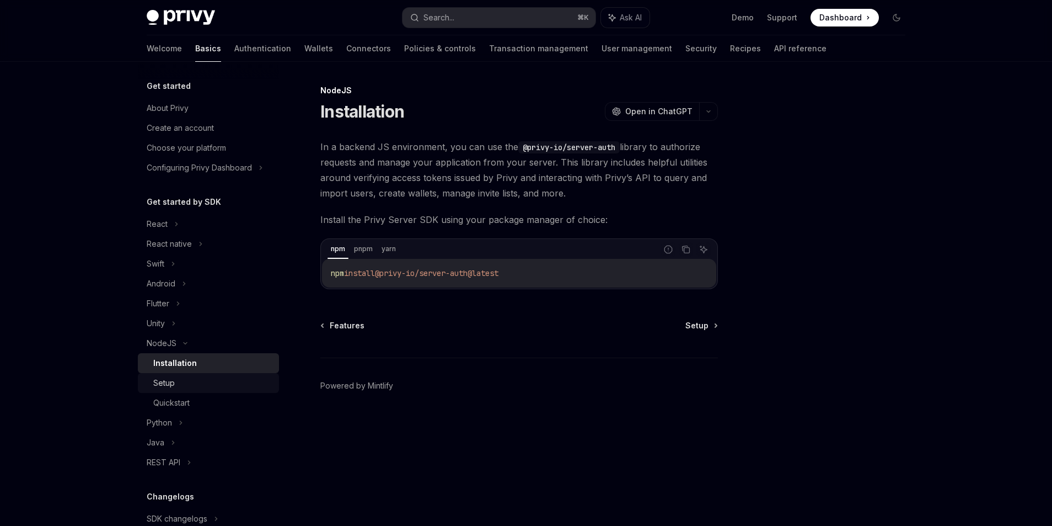
click at [173, 383] on div "Setup" at bounding box center [164, 382] width 22 height 13
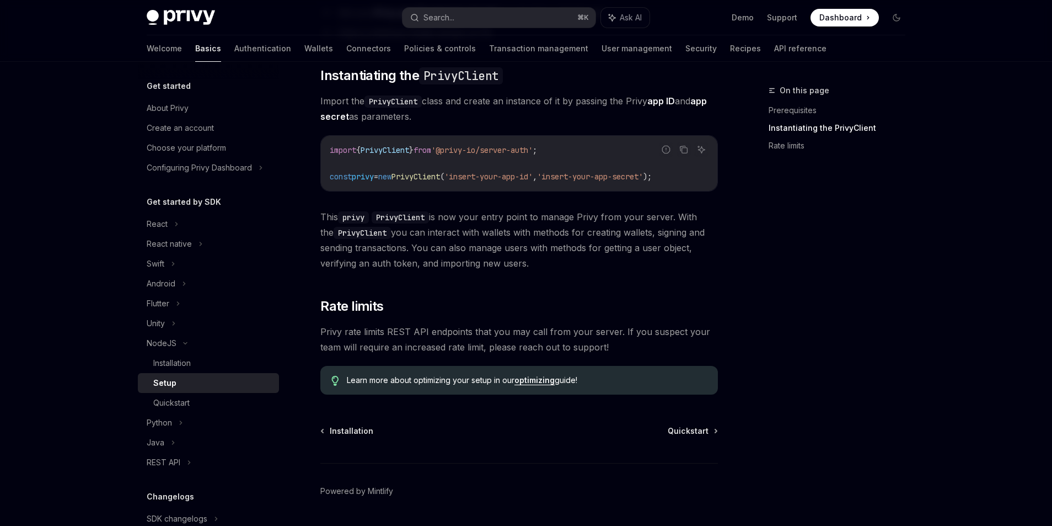
scroll to position [219, 0]
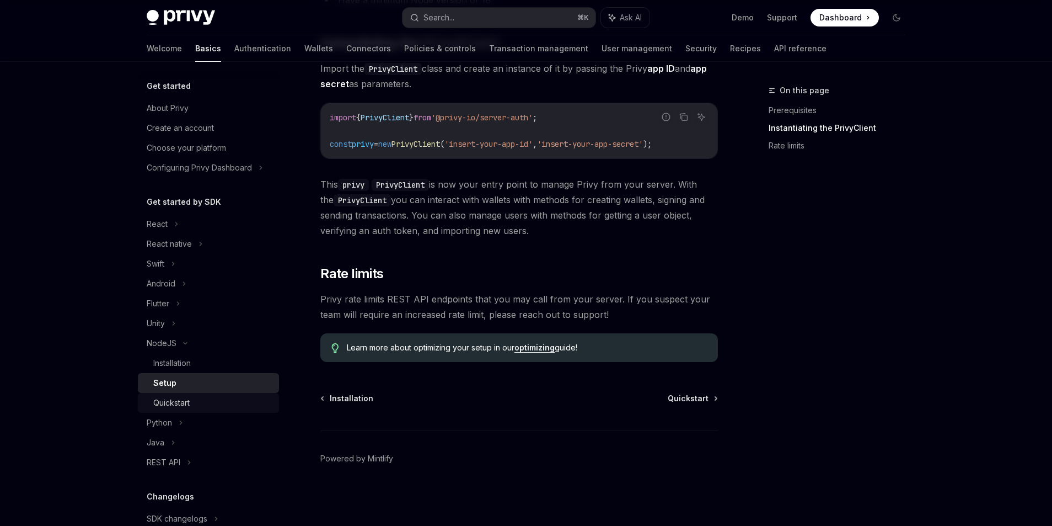
click at [174, 406] on div "Quickstart" at bounding box center [171, 402] width 36 height 13
type textarea "*"
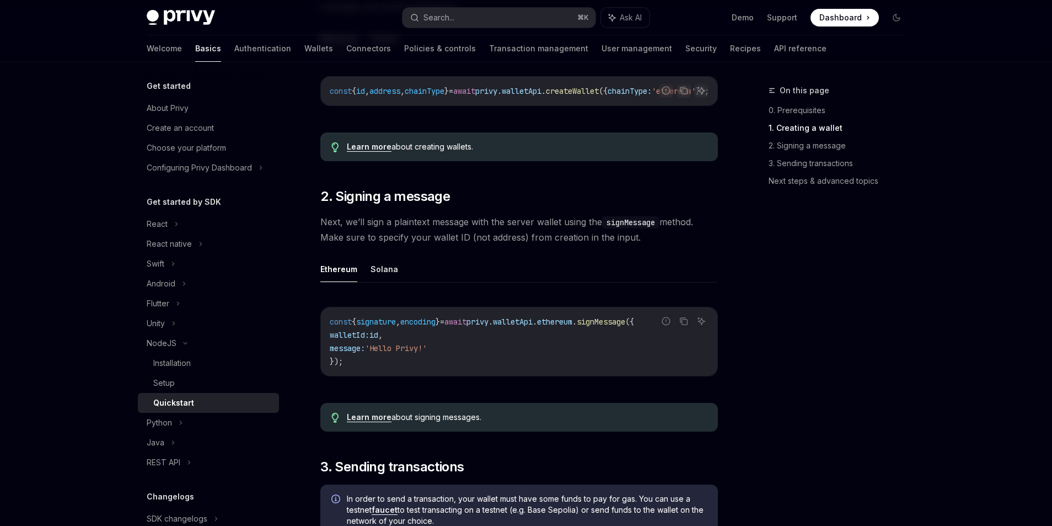
scroll to position [318, 0]
